Goal: Task Accomplishment & Management: Manage account settings

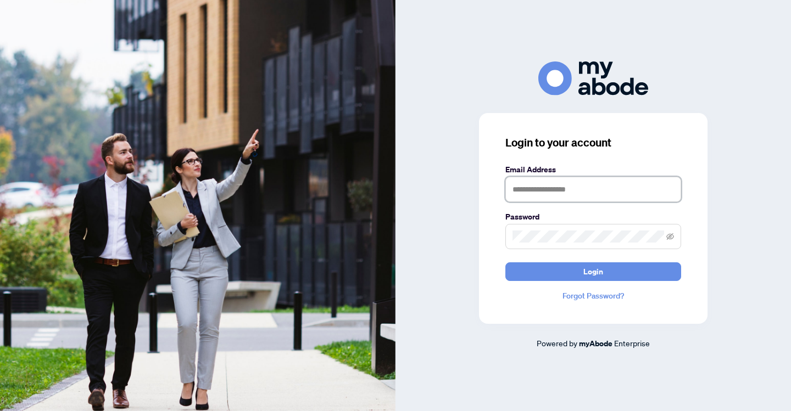
type input "**********"
click at [593, 271] on button "Login" at bounding box center [593, 272] width 176 height 19
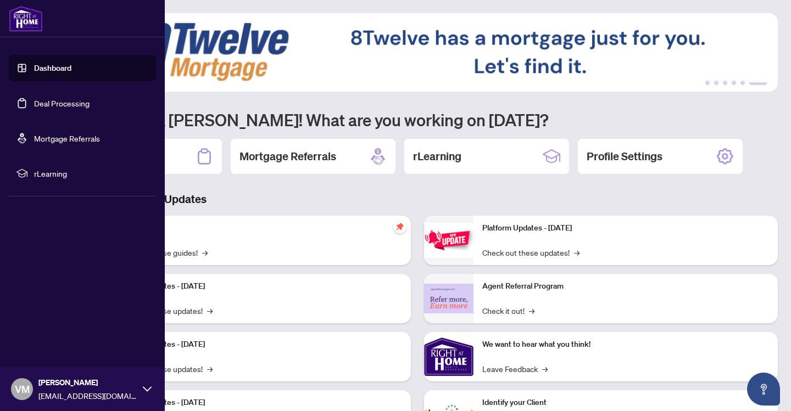
click at [58, 103] on link "Deal Processing" at bounding box center [61, 103] width 55 height 10
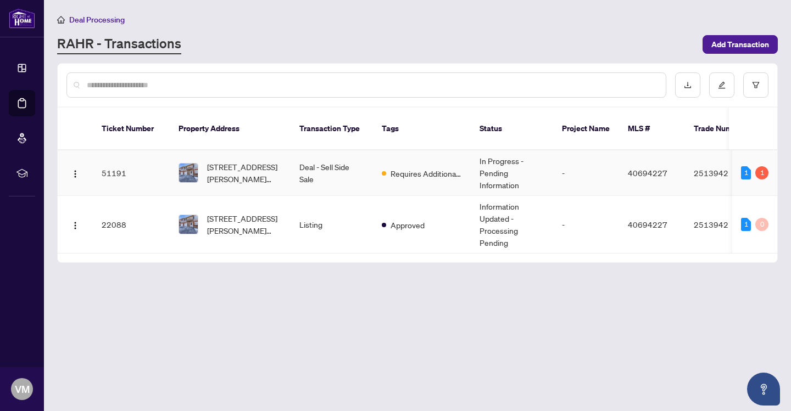
click at [117, 162] on td "51191" at bounding box center [131, 174] width 77 height 46
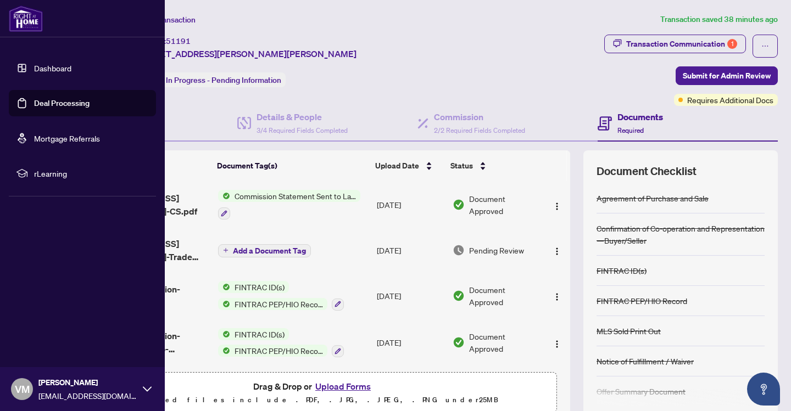
click at [68, 102] on link "Deal Processing" at bounding box center [61, 103] width 55 height 10
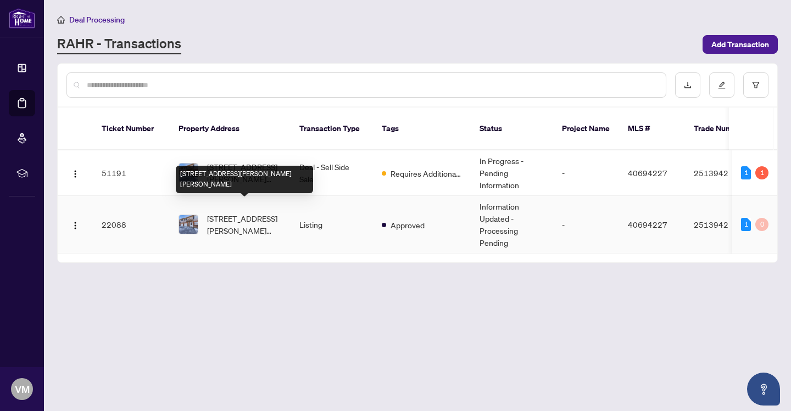
click at [263, 213] on span "18-996 Rymal Road East Road, Hamilton, ON L8W 3N5, Canada" at bounding box center [244, 225] width 75 height 24
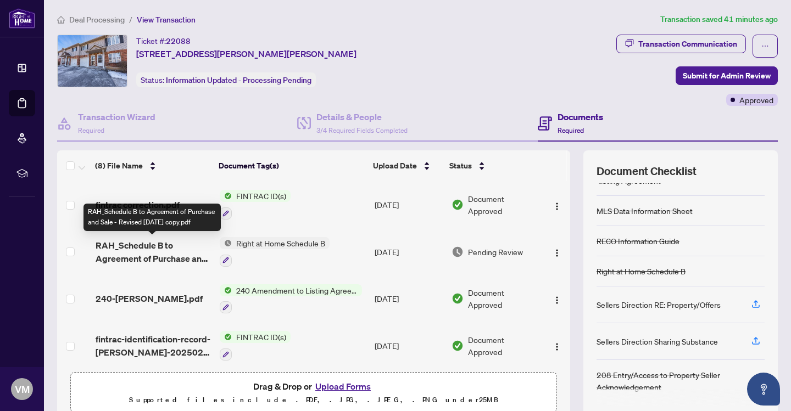
click at [150, 248] on span "RAH_Schedule B to Agreement of Purchase and Sale - Revised Nov 2024 copy.pdf" at bounding box center [153, 252] width 115 height 26
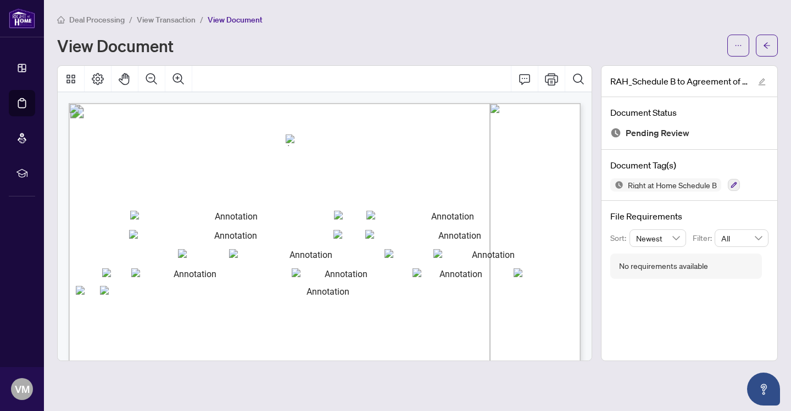
scroll to position [-1, 0]
type input "**********"
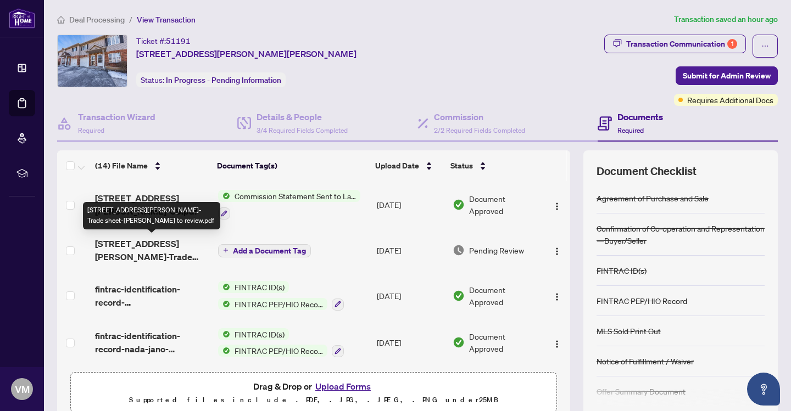
click at [154, 242] on span "[STREET_ADDRESS][PERSON_NAME]-Trade sheet-[PERSON_NAME] to review.pdf" at bounding box center [152, 250] width 114 height 26
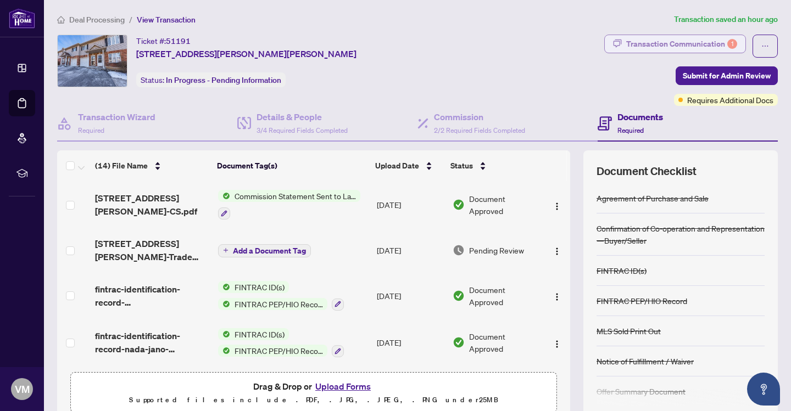
click at [657, 43] on div "Transaction Communication 1" at bounding box center [681, 44] width 111 height 18
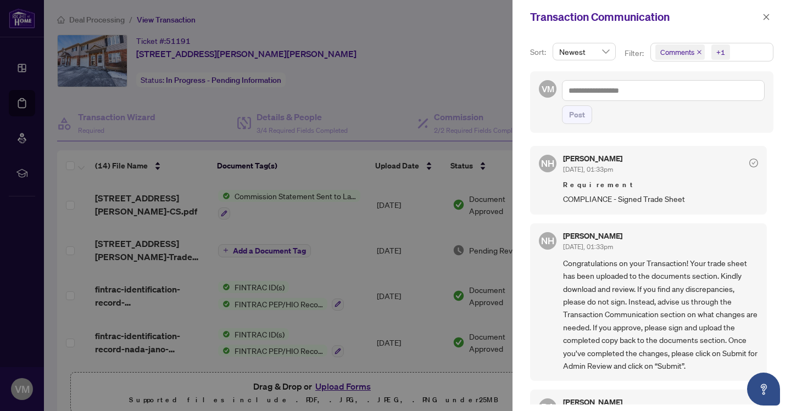
click at [418, 32] on div at bounding box center [395, 205] width 791 height 411
click at [9, 254] on div at bounding box center [395, 205] width 791 height 411
click at [469, 57] on div at bounding box center [395, 205] width 791 height 411
click at [447, 31] on div at bounding box center [395, 205] width 791 height 411
